Goal: Task Accomplishment & Management: Complete application form

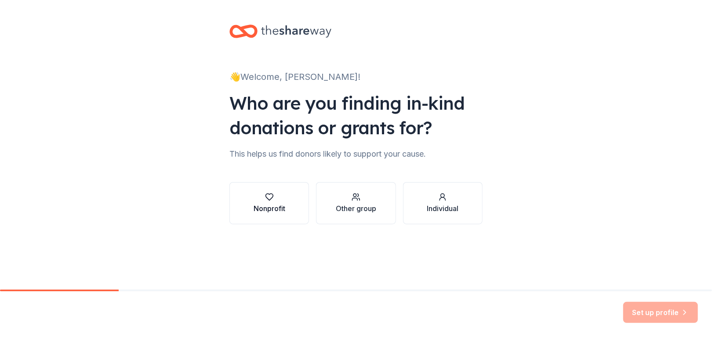
click at [279, 204] on div "Nonprofit" at bounding box center [270, 208] width 32 height 11
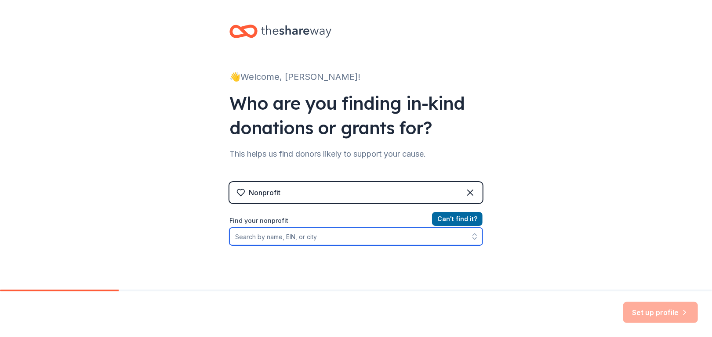
click at [402, 242] on input "Find your nonprofit" at bounding box center [355, 237] width 253 height 18
type input "300072620"
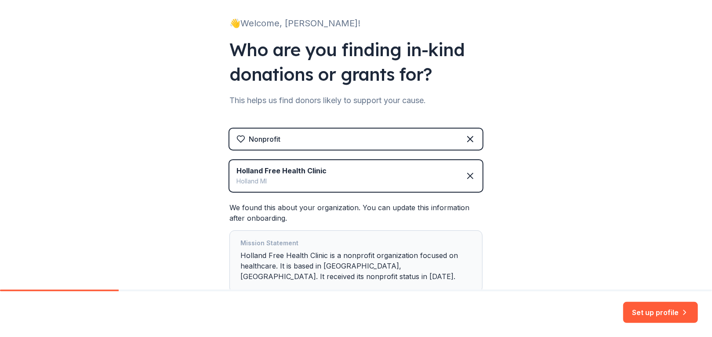
scroll to position [116, 0]
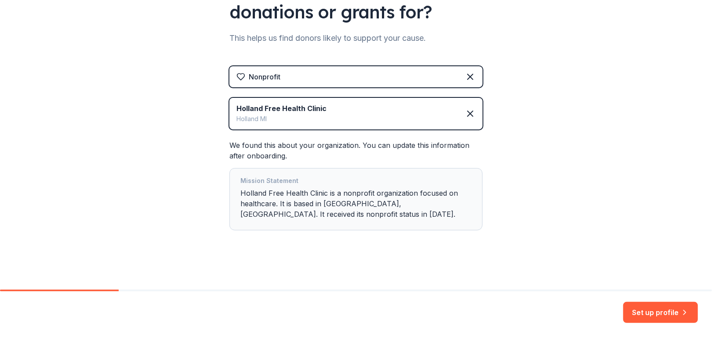
click at [386, 182] on div "Mission Statement" at bounding box center [355, 182] width 231 height 12
click at [655, 317] on button "Set up profile" at bounding box center [660, 312] width 75 height 21
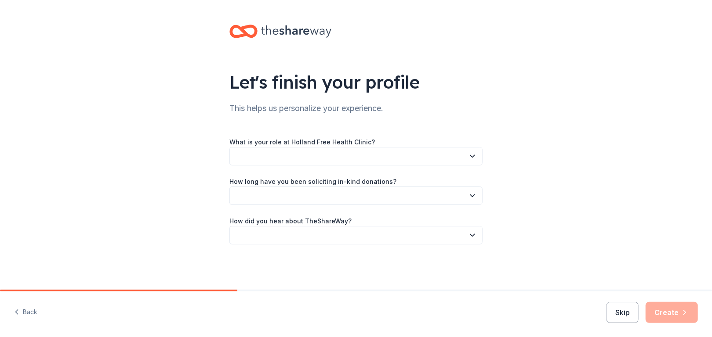
click at [408, 152] on button "button" at bounding box center [355, 156] width 253 height 18
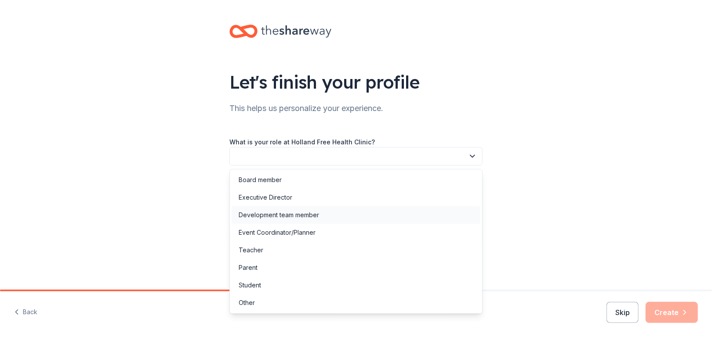
click at [354, 217] on div "Development team member" at bounding box center [356, 216] width 249 height 18
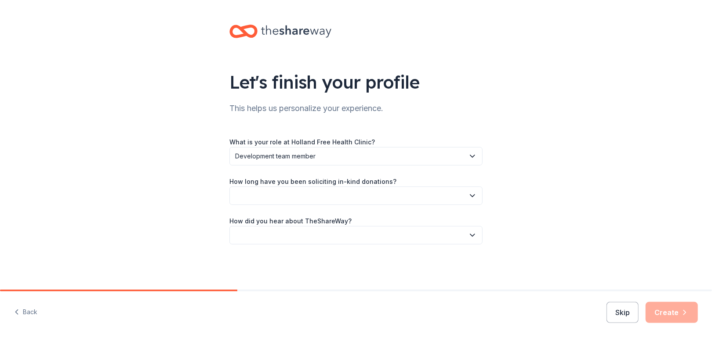
click at [337, 165] on button "Development team member" at bounding box center [355, 156] width 253 height 18
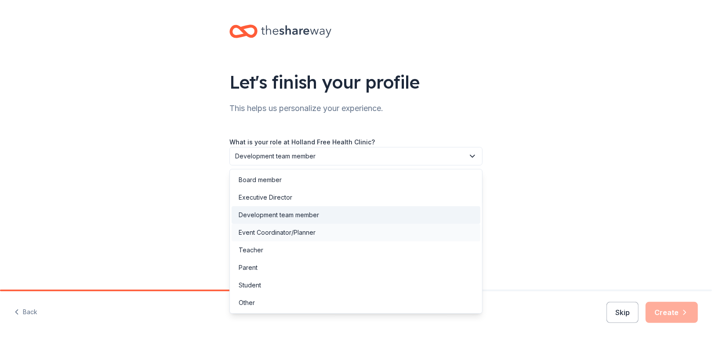
click at [320, 233] on div "Event Coordinator/Planner" at bounding box center [356, 233] width 249 height 18
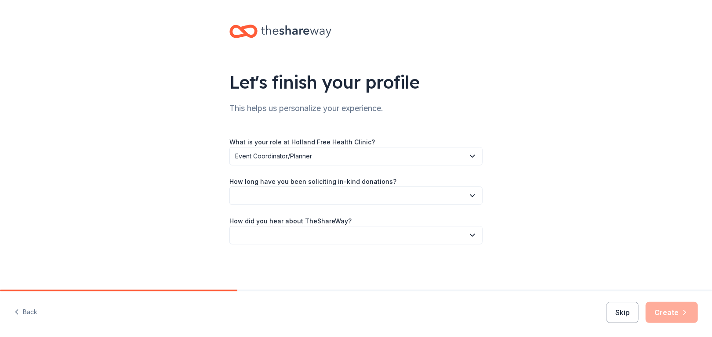
click at [319, 197] on button "button" at bounding box center [355, 196] width 253 height 18
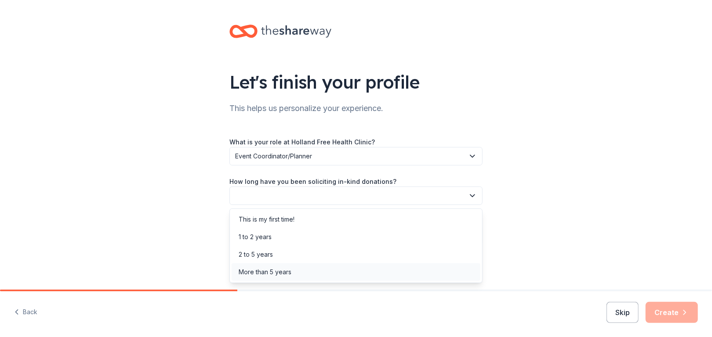
click at [318, 269] on div "More than 5 years" at bounding box center [356, 273] width 249 height 18
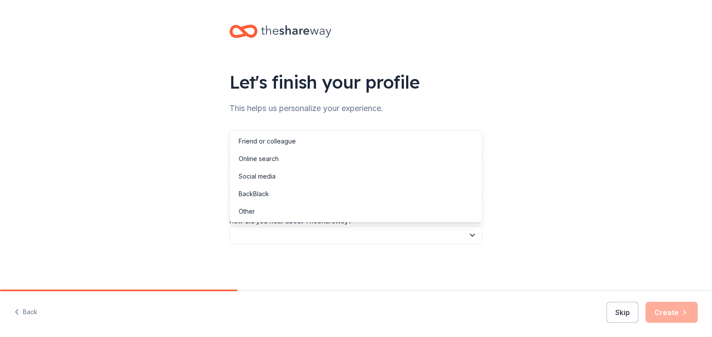
click at [327, 230] on button "button" at bounding box center [355, 235] width 253 height 18
click at [342, 163] on div "Online search" at bounding box center [356, 159] width 249 height 18
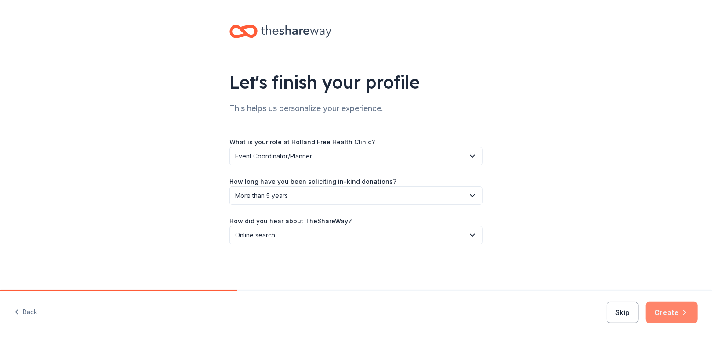
click at [667, 318] on button "Create" at bounding box center [671, 312] width 52 height 21
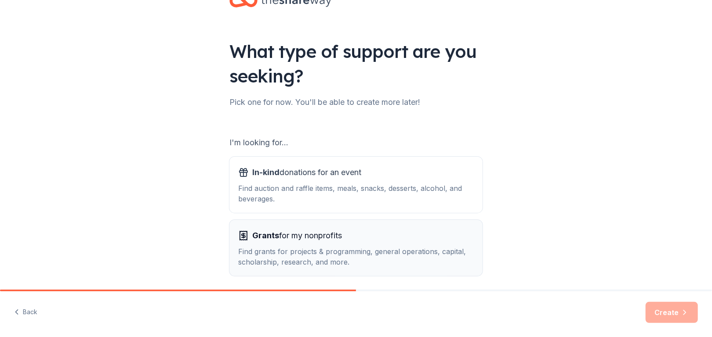
scroll to position [64, 0]
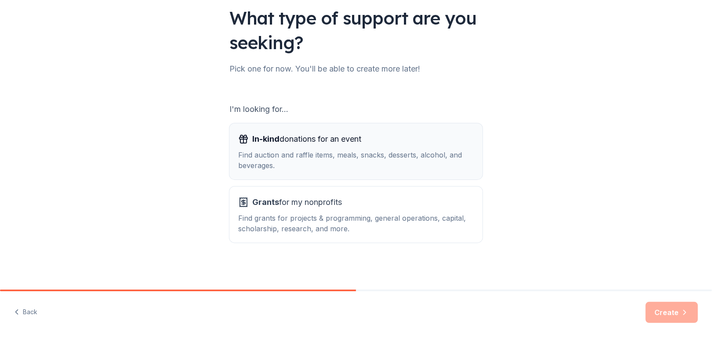
click at [333, 164] on div "Find auction and raffle items, meals, snacks, desserts, alcohol, and beverages." at bounding box center [356, 160] width 236 height 21
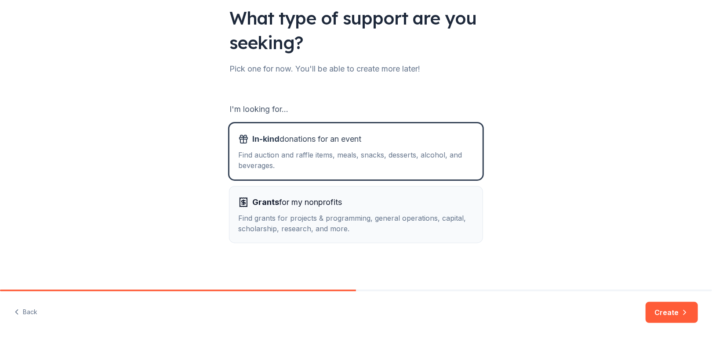
click at [324, 203] on span "Grants for my nonprofits" at bounding box center [297, 203] width 90 height 14
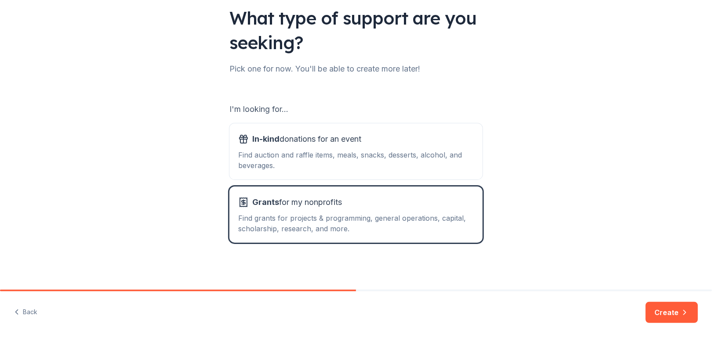
drag, startPoint x: 407, startPoint y: 158, endPoint x: 573, endPoint y: 254, distance: 192.3
click at [407, 159] on div "Find auction and raffle items, meals, snacks, desserts, alcohol, and beverages." at bounding box center [356, 160] width 236 height 21
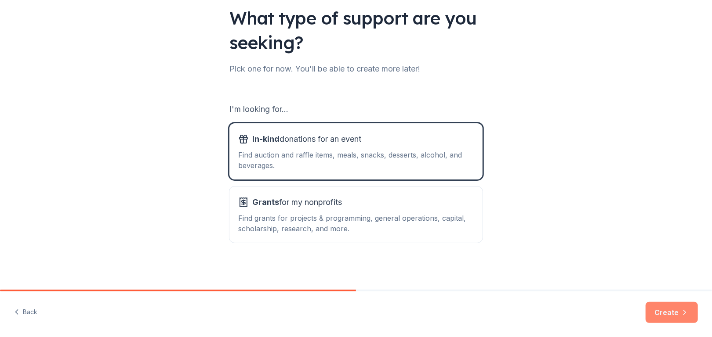
click at [650, 310] on button "Create" at bounding box center [671, 312] width 52 height 21
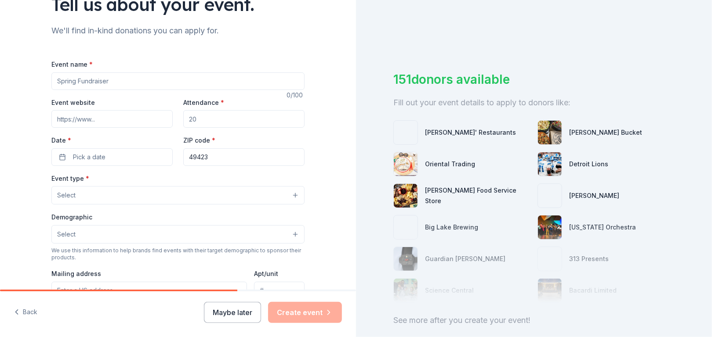
scroll to position [88, 0]
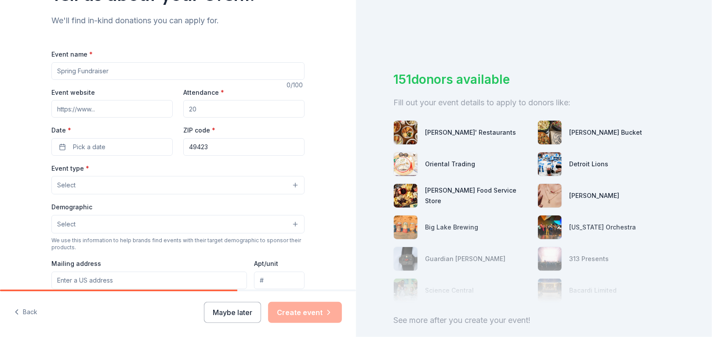
click at [157, 64] on input "Event name *" at bounding box center [177, 71] width 253 height 18
type input "Run For Your Life 5K"
type input "www.hfhclinic.org"
type input "150"
click at [135, 161] on div "Event name * Run For Your Life 5K 20 /100 Event website www.hfhclinic.org Atten…" at bounding box center [177, 252] width 253 height 406
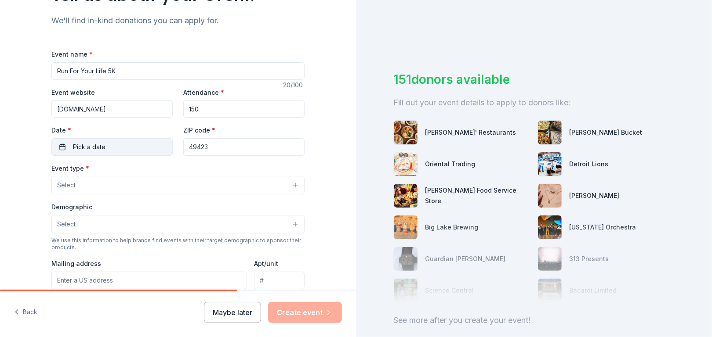
click at [137, 145] on button "Pick a date" at bounding box center [111, 147] width 121 height 18
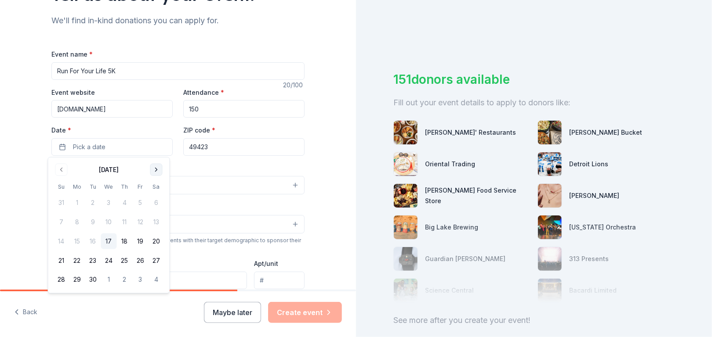
click at [158, 171] on button "Go to next month" at bounding box center [156, 170] width 12 height 12
click at [150, 264] on button "25" at bounding box center [156, 261] width 16 height 16
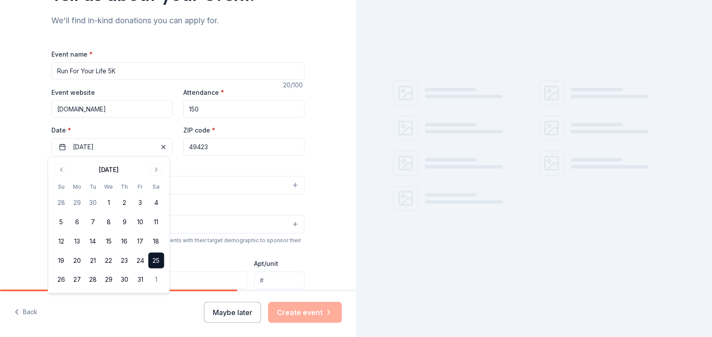
click at [209, 179] on button "Select" at bounding box center [177, 185] width 253 height 18
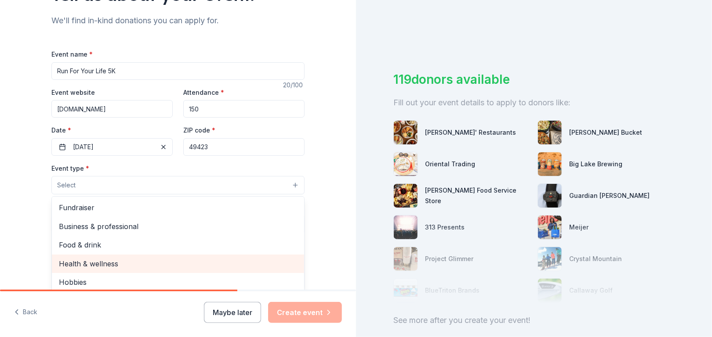
click at [167, 263] on span "Health & wellness" at bounding box center [178, 263] width 238 height 11
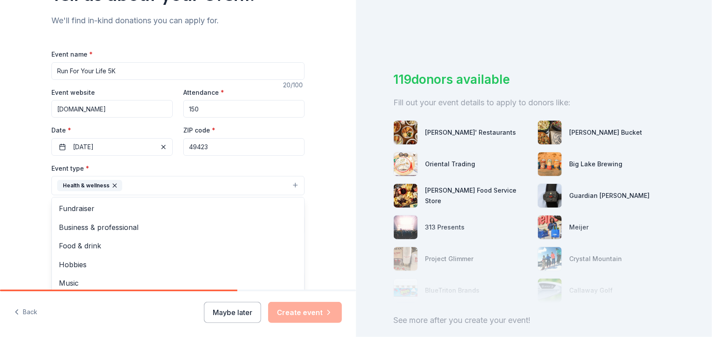
scroll to position [132, 0]
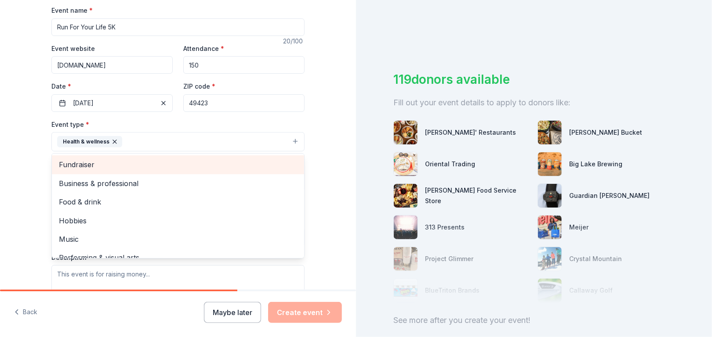
click at [93, 159] on span "Fundraiser" at bounding box center [178, 164] width 238 height 11
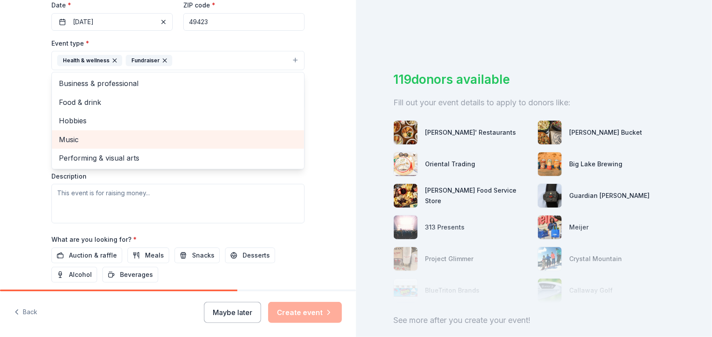
scroll to position [220, 0]
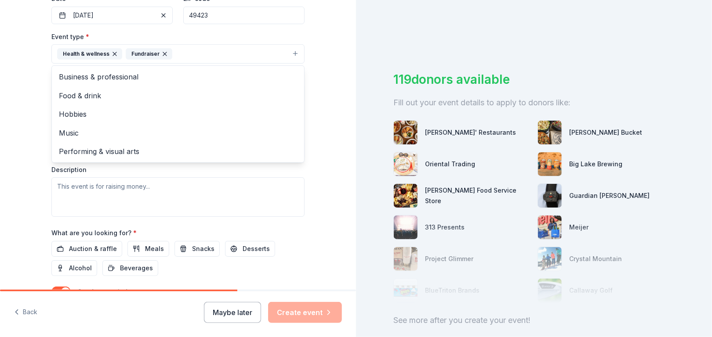
click at [27, 172] on div "Tell us about your event. We'll find in-kind donations you can apply for. Event…" at bounding box center [178, 73] width 356 height 586
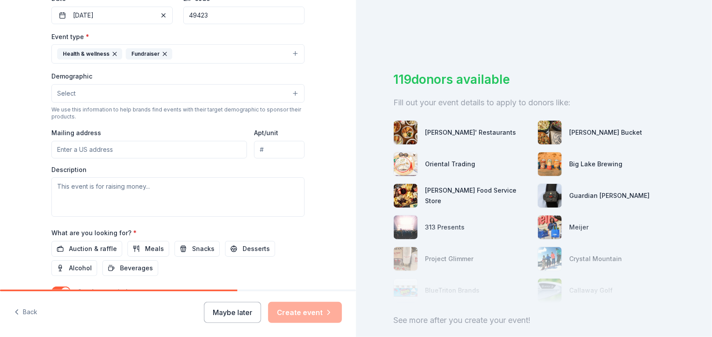
click at [116, 97] on button "Select" at bounding box center [177, 93] width 253 height 18
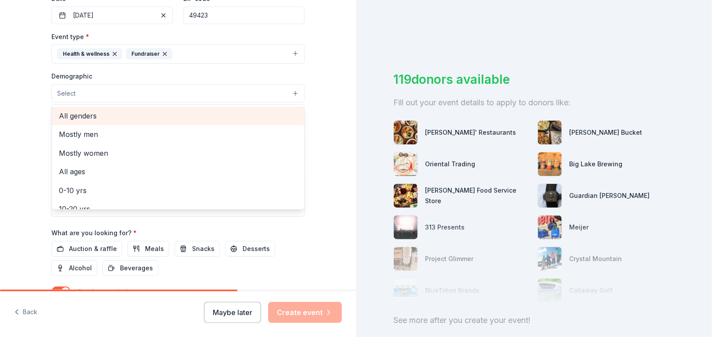
click at [123, 120] on div "All genders" at bounding box center [178, 116] width 252 height 18
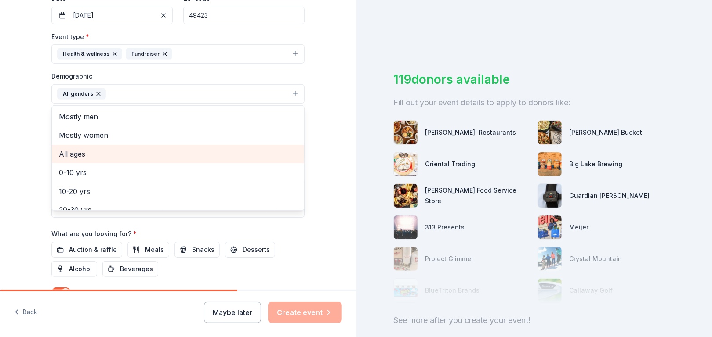
click at [115, 152] on span "All ages" at bounding box center [178, 154] width 238 height 11
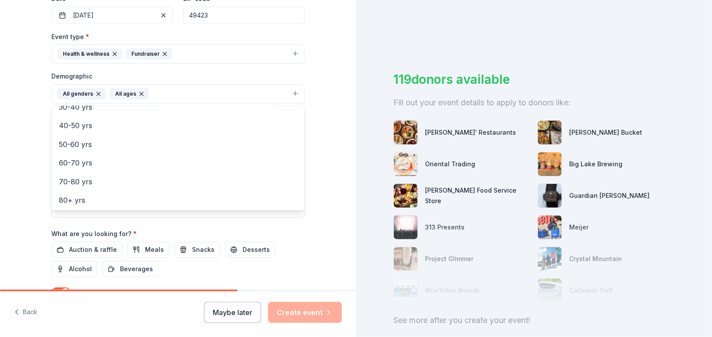
scroll to position [104, 0]
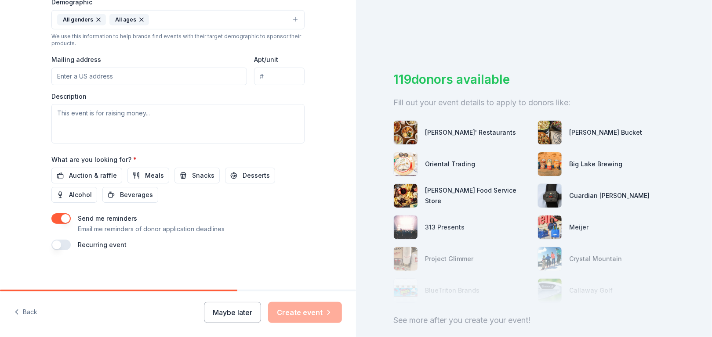
scroll to position [250, 0]
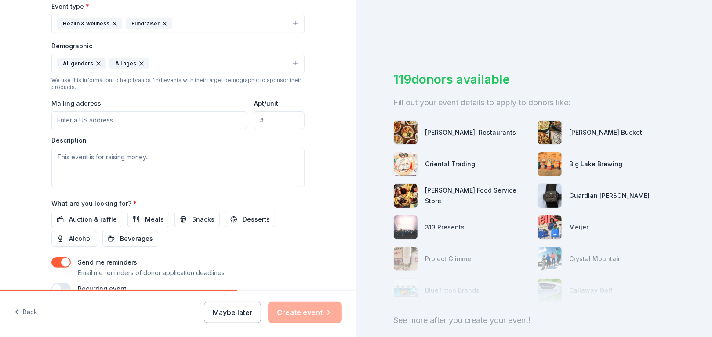
drag, startPoint x: 137, startPoint y: 115, endPoint x: 137, endPoint y: 110, distance: 5.3
click at [137, 115] on input "Mailing address" at bounding box center [149, 121] width 196 height 18
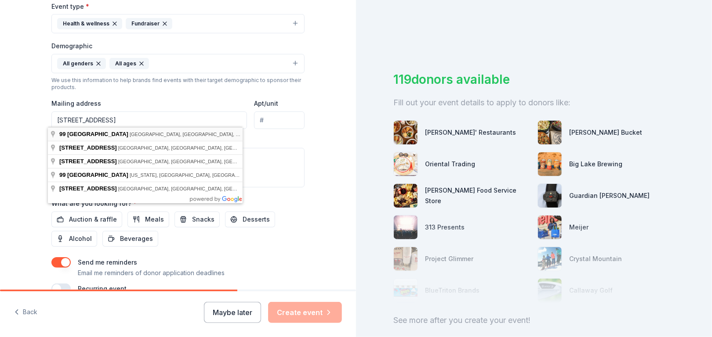
type input "99 West 26th Street, Holland, MI, 49423"
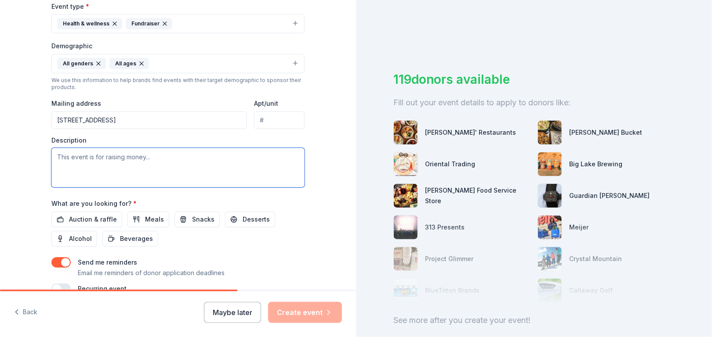
click at [156, 155] on textarea at bounding box center [177, 168] width 253 height 40
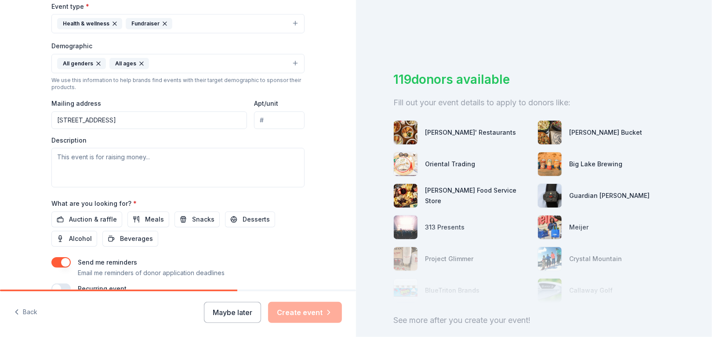
drag, startPoint x: 69, startPoint y: 142, endPoint x: 27, endPoint y: 140, distance: 41.8
click at [27, 140] on div "Tell us about your event. We'll find in-kind donations you can apply for. Event…" at bounding box center [178, 43] width 356 height 587
drag, startPoint x: 27, startPoint y: 140, endPoint x: 79, endPoint y: 145, distance: 51.6
click at [79, 145] on div "Description" at bounding box center [177, 162] width 253 height 52
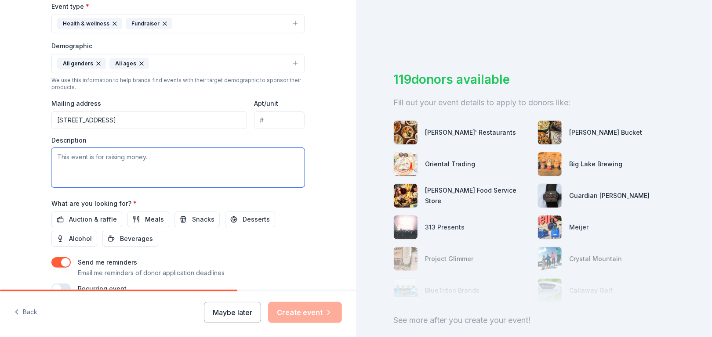
click at [250, 168] on textarea at bounding box center [177, 168] width 253 height 40
paste textarea "Please join us for the 16th annual Run For Your Life (RFYL) fundraiser! This ev…"
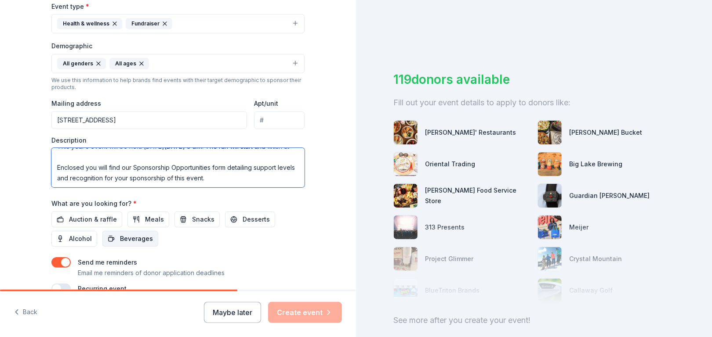
scroll to position [84, 0]
type textarea "Please join us for the 16th annual Run For Your Life (RFYL) fundraiser! This ev…"
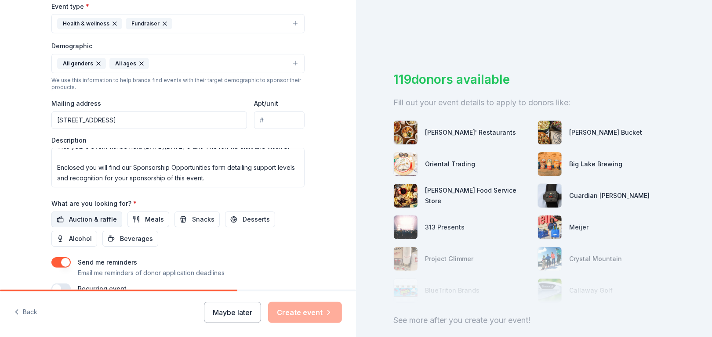
click at [100, 214] on span "Auction & raffle" at bounding box center [93, 219] width 48 height 11
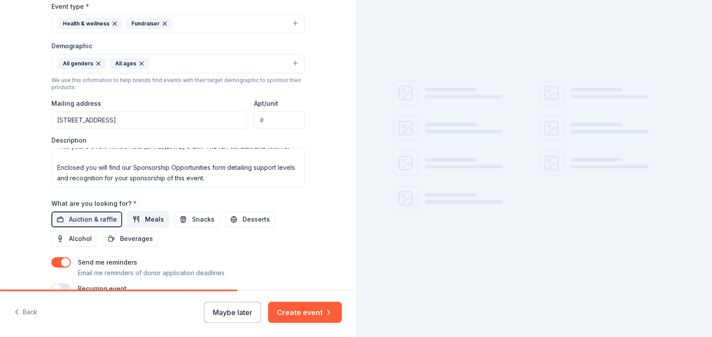
click at [145, 218] on span "Meals" at bounding box center [154, 219] width 19 height 11
click at [192, 221] on span "Snacks" at bounding box center [203, 219] width 22 height 11
click at [252, 221] on span "Desserts" at bounding box center [256, 219] width 27 height 11
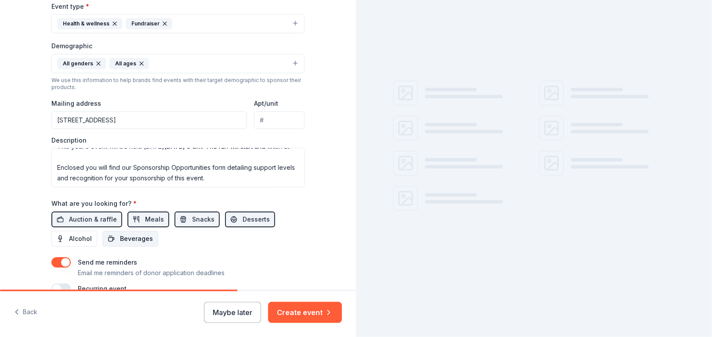
click at [120, 237] on span "Beverages" at bounding box center [136, 239] width 33 height 11
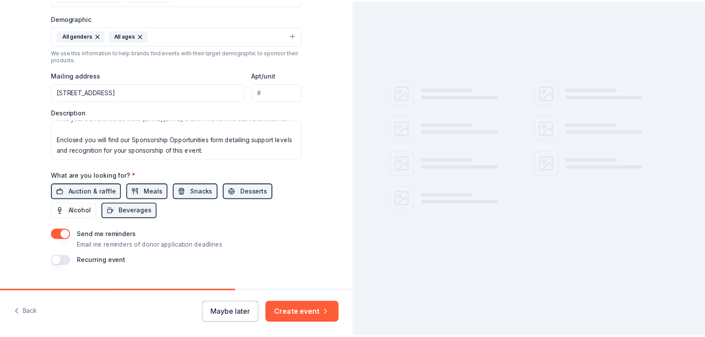
scroll to position [294, 0]
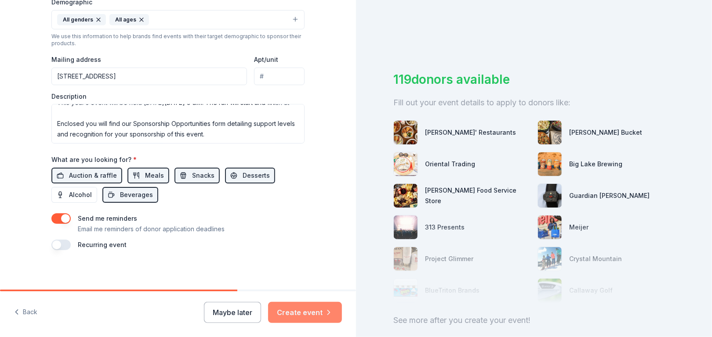
click at [323, 312] on button "Create event" at bounding box center [305, 312] width 74 height 21
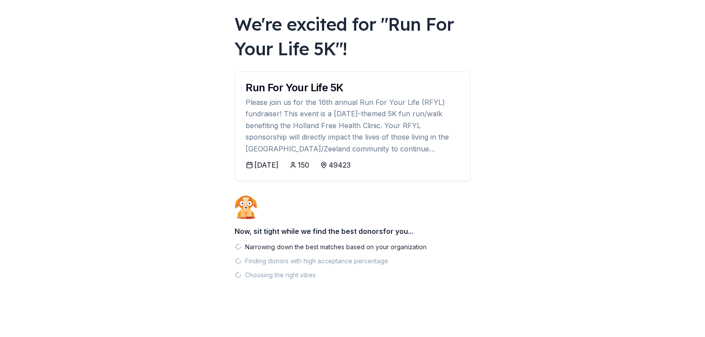
scroll to position [45, 0]
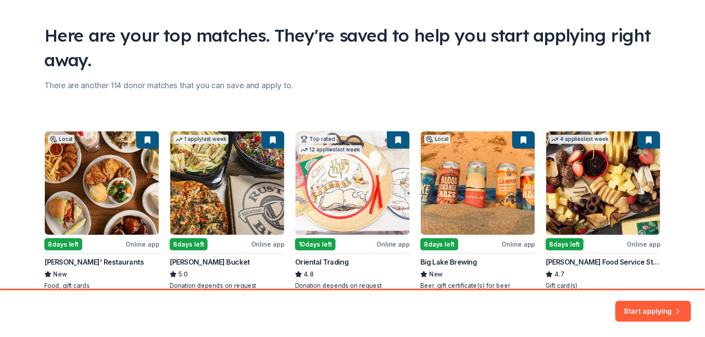
scroll to position [91, 0]
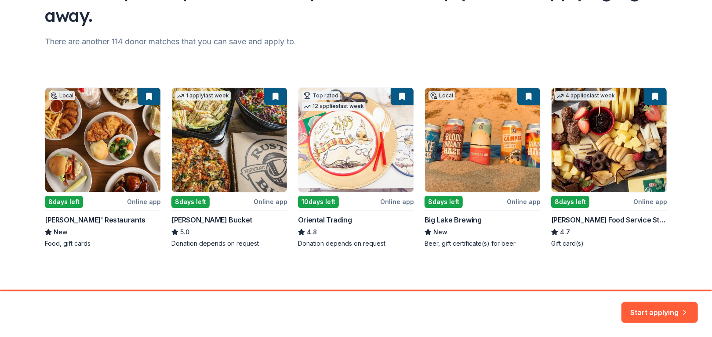
click at [454, 141] on div "Local 8 days left Online app Russ' Restaurants New Food, gift cards 1 apply las…" at bounding box center [356, 167] width 622 height 161
click at [435, 199] on div "Local 8 days left Online app Russ' Restaurants New Food, gift cards 1 apply las…" at bounding box center [356, 167] width 622 height 161
click at [657, 312] on button "Start applying" at bounding box center [659, 307] width 76 height 21
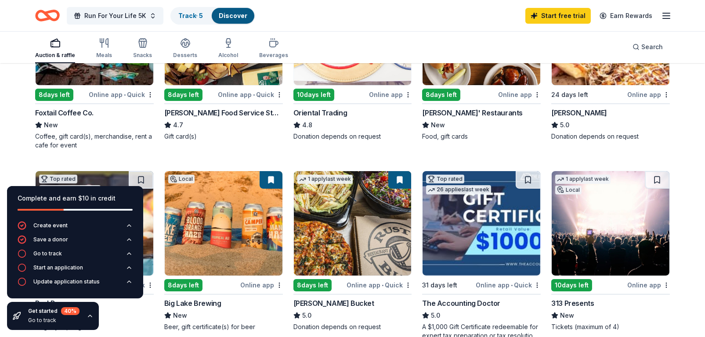
scroll to position [220, 0]
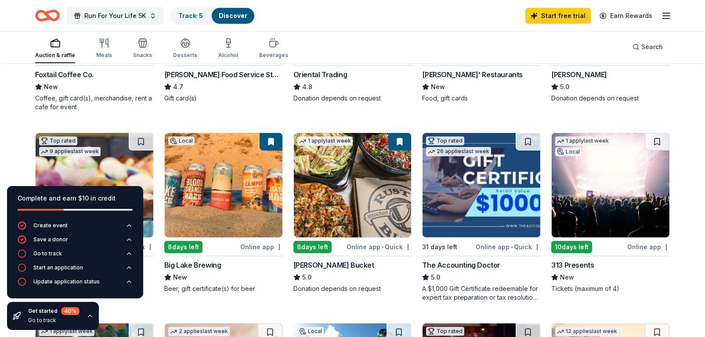
click at [180, 206] on img at bounding box center [224, 185] width 118 height 105
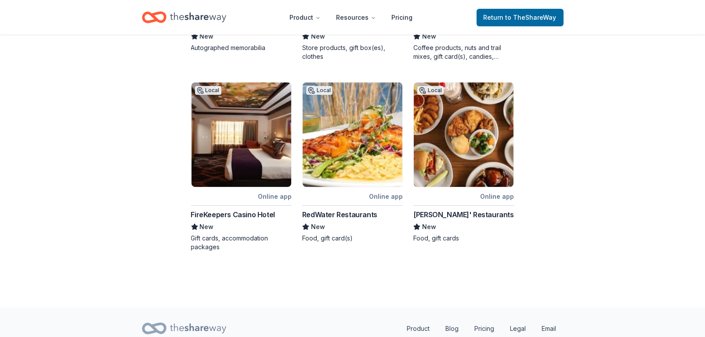
scroll to position [483, 0]
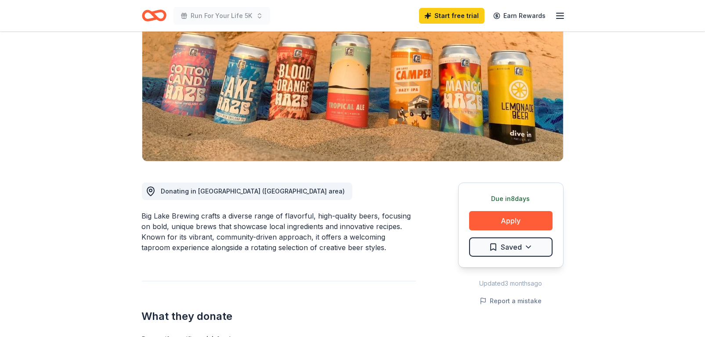
scroll to position [220, 0]
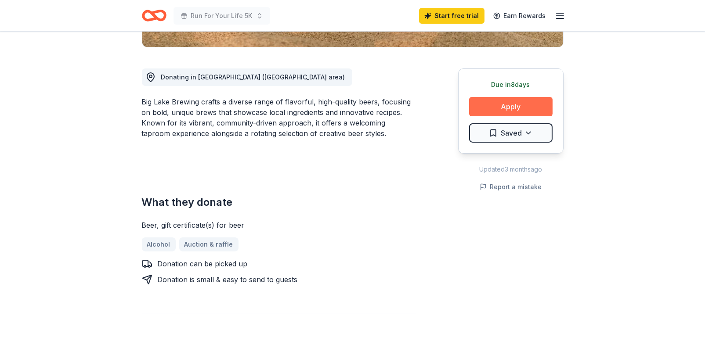
click at [528, 109] on button "Apply" at bounding box center [510, 106] width 83 height 19
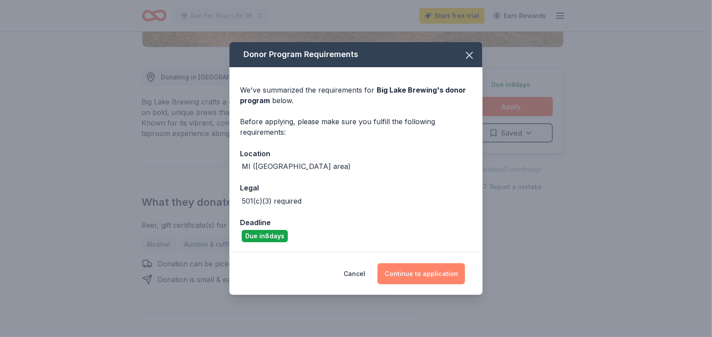
click at [421, 279] on button "Continue to application" at bounding box center [420, 274] width 87 height 21
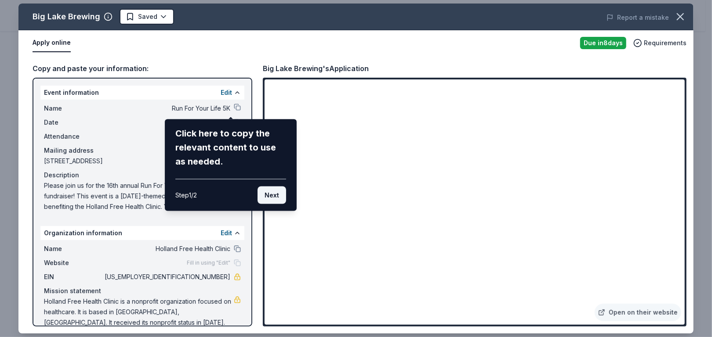
click at [276, 200] on button "Next" at bounding box center [271, 196] width 29 height 18
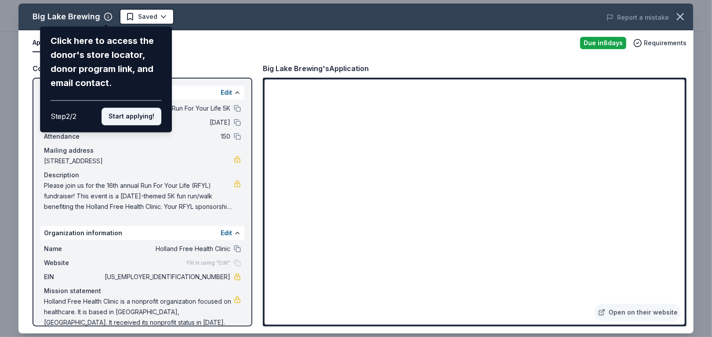
click at [145, 123] on button "Start applying!" at bounding box center [132, 117] width 60 height 18
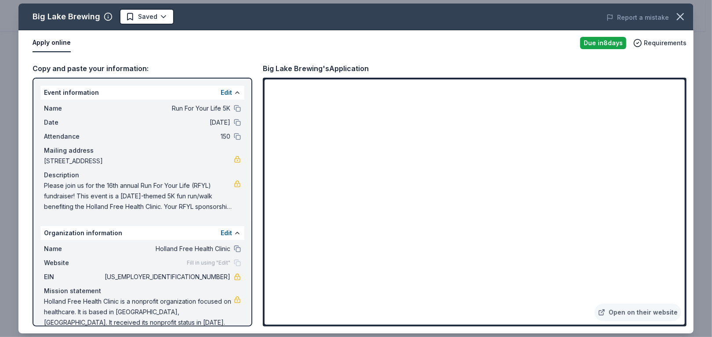
click at [517, 205] on div "Big Lake Brewing Saved Report a mistake Apply online Due [DATE] Requirements Co…" at bounding box center [355, 169] width 675 height 330
drag, startPoint x: 683, startPoint y: 115, endPoint x: 667, endPoint y: 211, distance: 97.5
click at [667, 211] on div "Big Lake Brewing Saved Report a mistake Apply online Due [DATE] Requirements Co…" at bounding box center [355, 169] width 675 height 330
drag, startPoint x: 682, startPoint y: 186, endPoint x: 679, endPoint y: 192, distance: 7.1
click at [679, 192] on div "Big Lake Brewing Saved Report a mistake Apply online Due [DATE] Requirements Co…" at bounding box center [355, 169] width 675 height 330
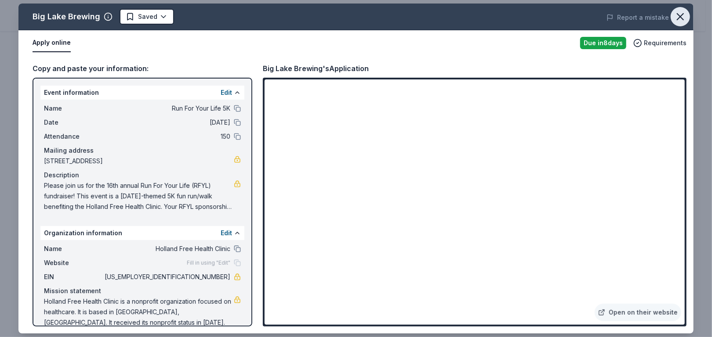
click at [680, 18] on icon "button" at bounding box center [680, 17] width 12 height 12
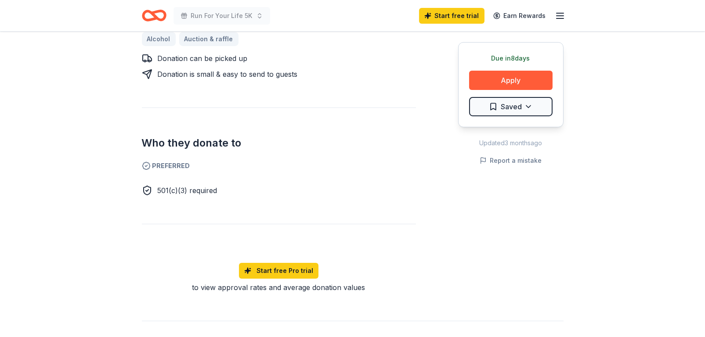
scroll to position [439, 0]
